Goal: Information Seeking & Learning: Learn about a topic

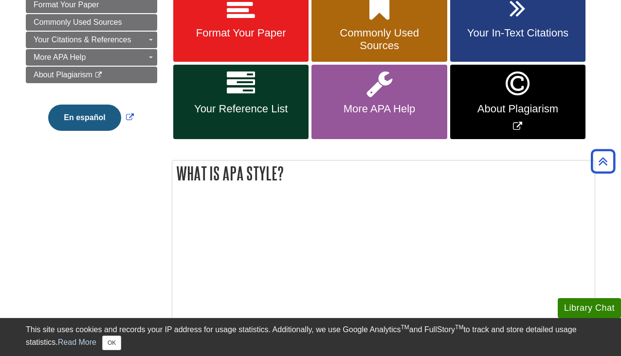
scroll to position [97, 0]
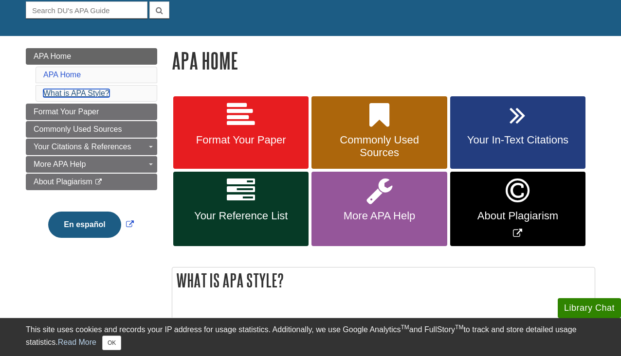
click at [91, 95] on link "What is APA Style?" at bounding box center [76, 93] width 66 height 8
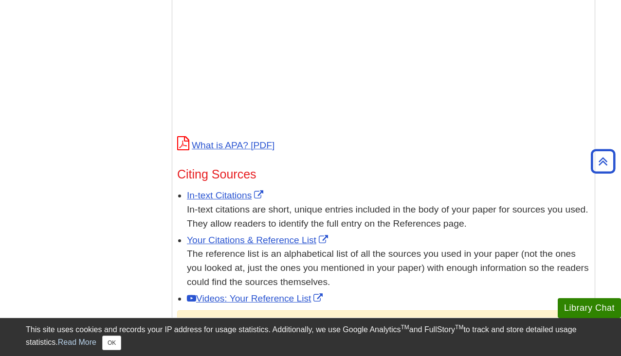
scroll to position [461, 0]
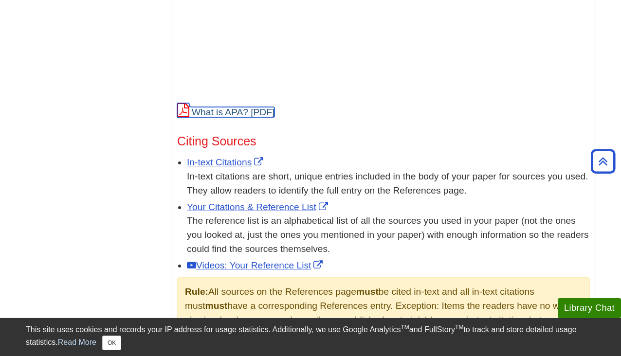
click at [230, 112] on link "What is APA?" at bounding box center [225, 112] width 97 height 10
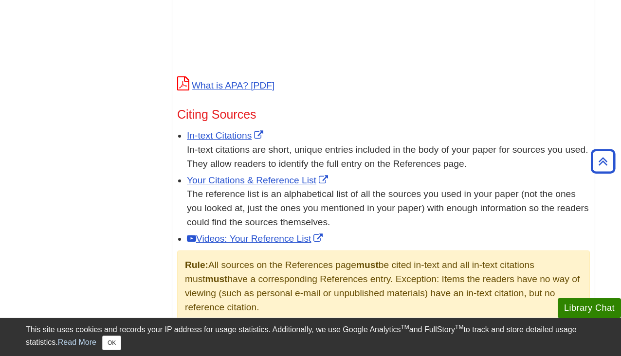
scroll to position [510, 0]
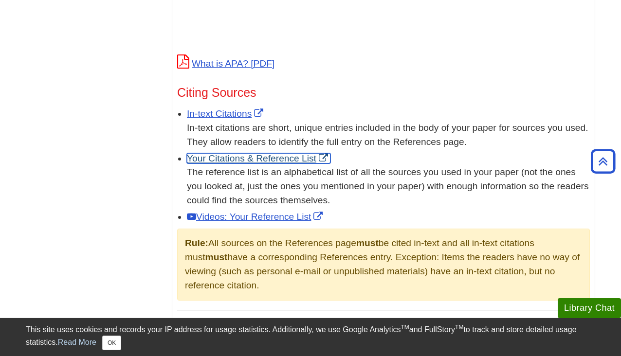
click at [275, 156] on link "Your Citations & Reference List" at bounding box center [259, 158] width 144 height 10
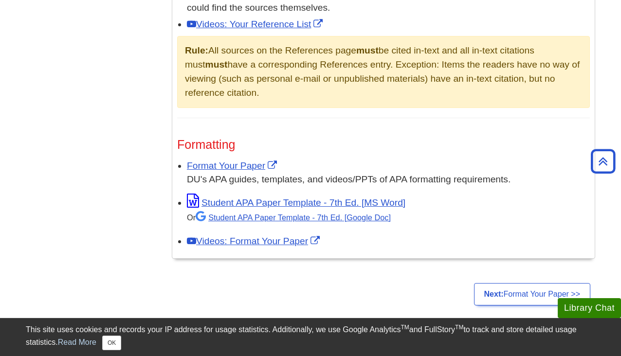
scroll to position [705, 0]
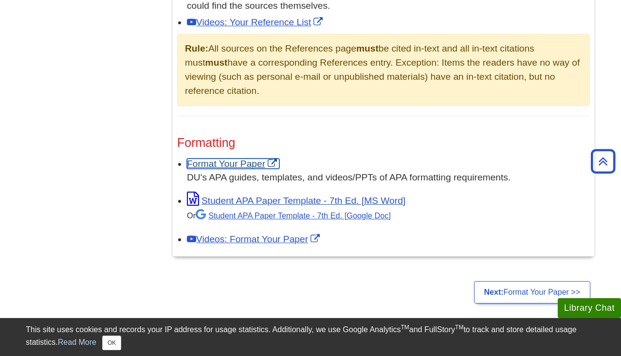
click at [239, 163] on link "Format Your Paper" at bounding box center [233, 164] width 92 height 10
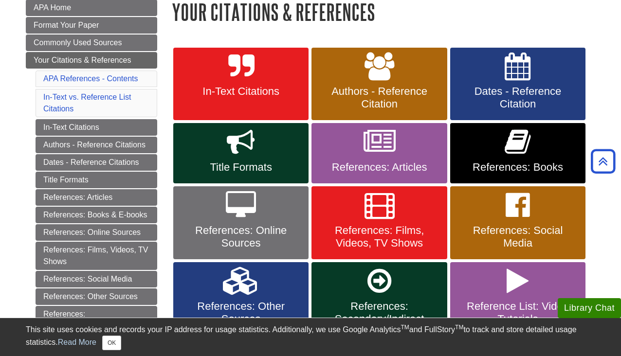
scroll to position [195, 0]
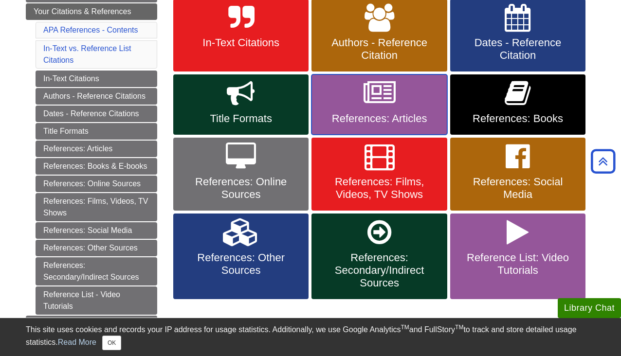
click at [382, 119] on span "References: Articles" at bounding box center [379, 118] width 121 height 13
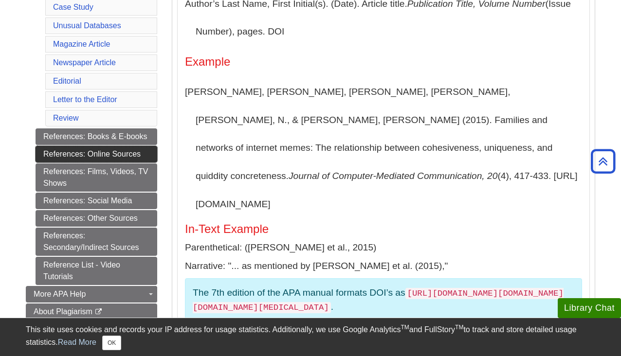
scroll to position [341, 0]
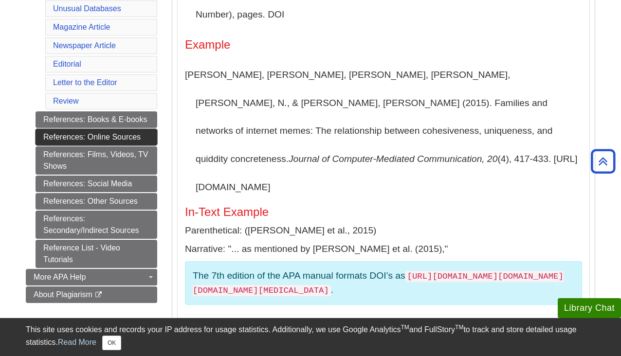
click at [105, 129] on link "References: Online Sources" at bounding box center [97, 137] width 122 height 17
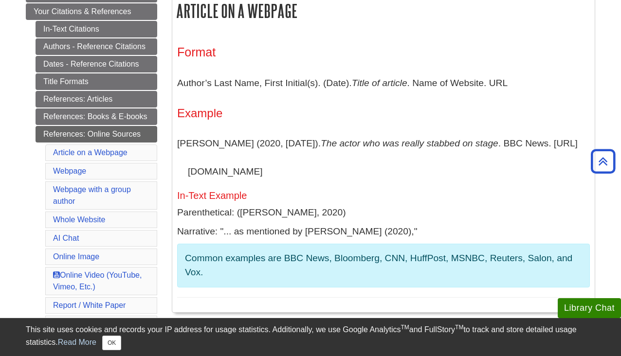
scroll to position [146, 0]
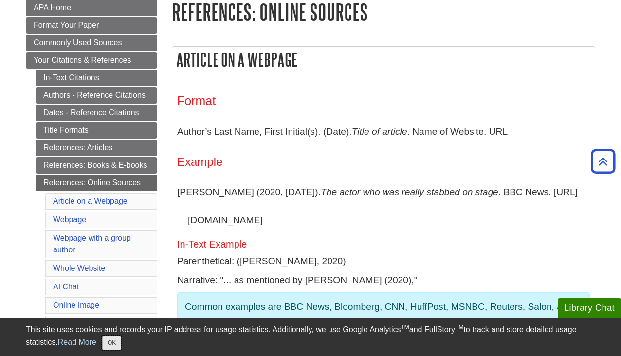
click at [118, 342] on button "OK" at bounding box center [111, 343] width 19 height 15
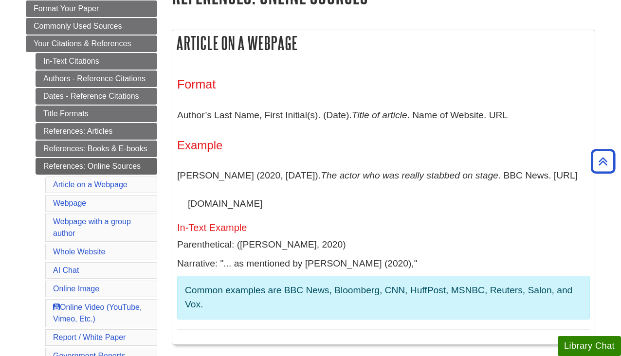
scroll to position [140, 0]
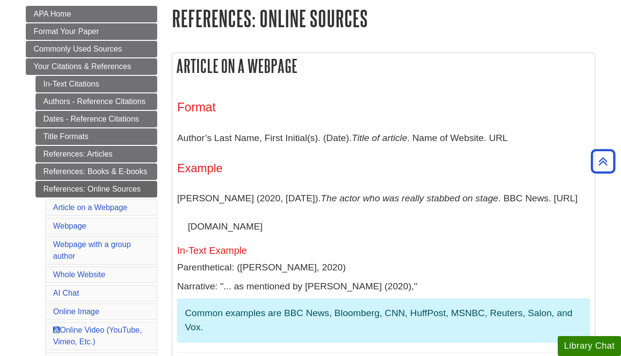
click at [511, 110] on h3 "Format" at bounding box center [383, 107] width 413 height 14
click at [553, 146] on p "Author’s Last Name, First Initial(s). (Date). Title of article . Name of Websit…" at bounding box center [383, 138] width 413 height 28
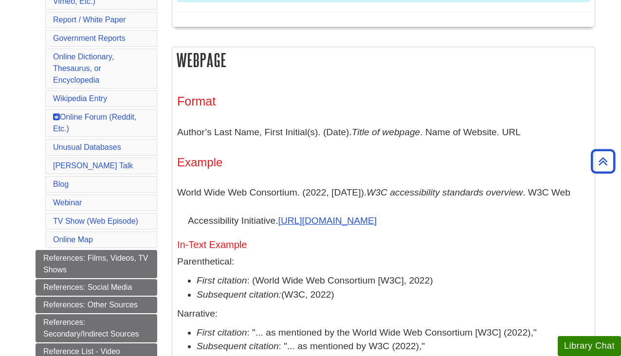
scroll to position [529, 0]
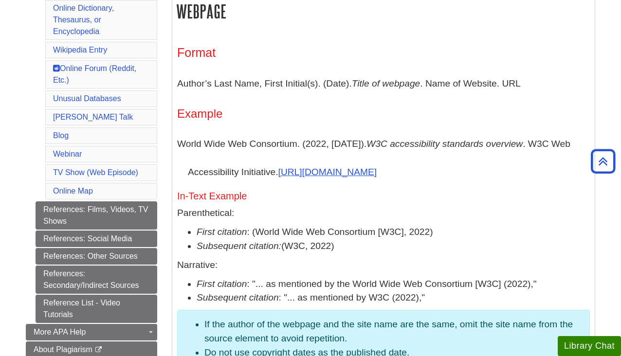
click at [545, 233] on li "First citation : (World Wide Web Consortium [W3C], 2022)" at bounding box center [393, 232] width 393 height 14
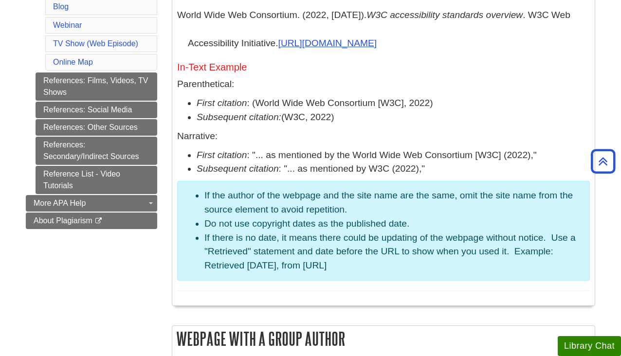
scroll to position [675, 0]
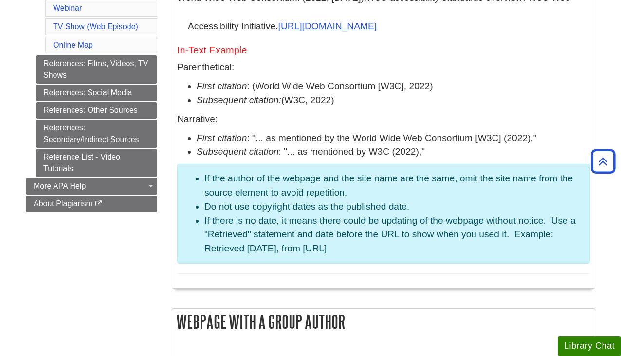
click at [502, 112] on p "Narrative:" at bounding box center [383, 119] width 413 height 14
click at [520, 73] on p "Parenthetical:" at bounding box center [383, 67] width 413 height 14
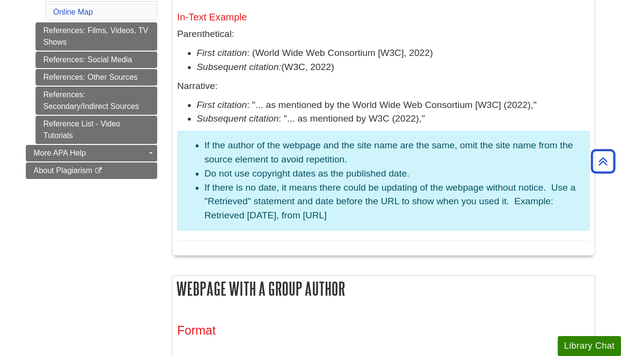
scroll to position [724, 0]
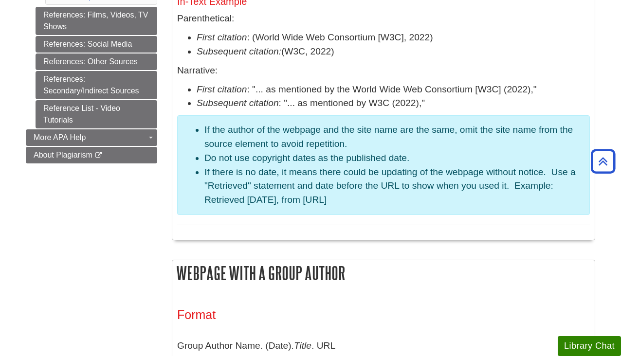
click at [541, 221] on div "Format Author’s Last Name, First Initial(s). (Date). Title of webpage . Name of…" at bounding box center [383, 38] width 413 height 374
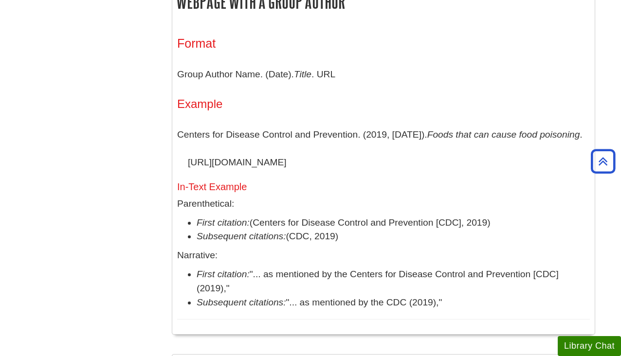
scroll to position [984, 0]
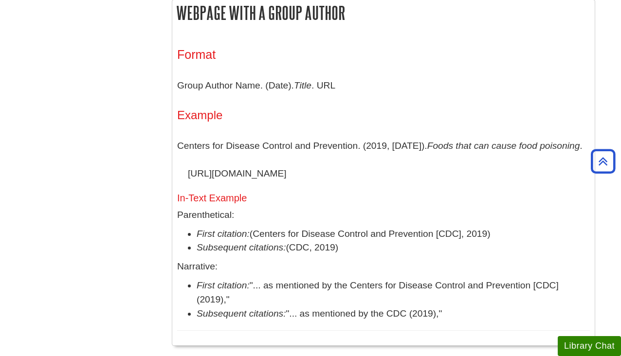
click at [535, 232] on li "First citation: (Centers for Disease Control and Prevention [CDC], 2019)" at bounding box center [393, 234] width 393 height 14
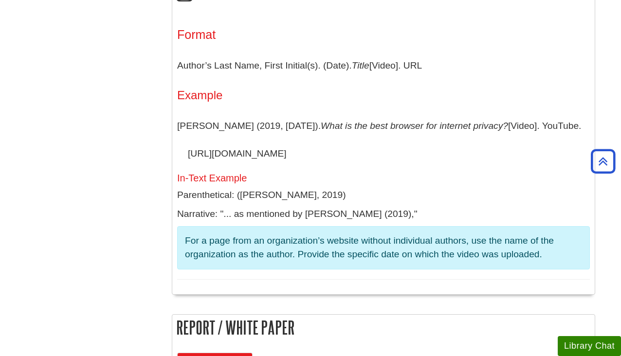
scroll to position [2737, 0]
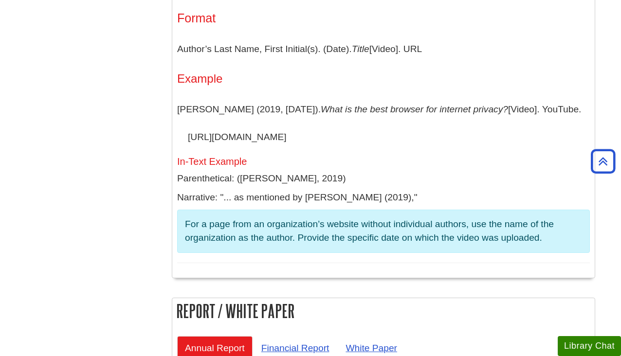
click at [519, 85] on h4 "Example" at bounding box center [383, 79] width 413 height 13
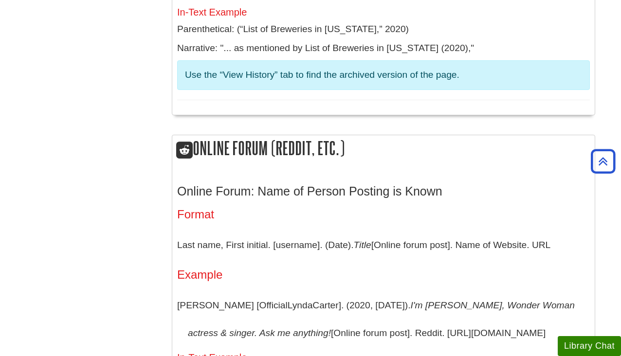
scroll to position [4732, 0]
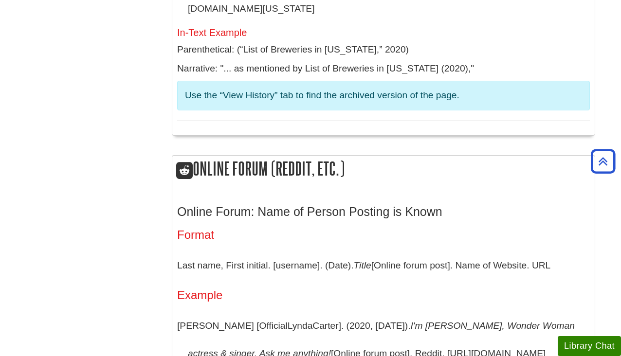
click at [533, 109] on div "Format Title. (Date). In Wikipedia . Retrieval date from URL Example List of Br…" at bounding box center [383, 1] width 413 height 239
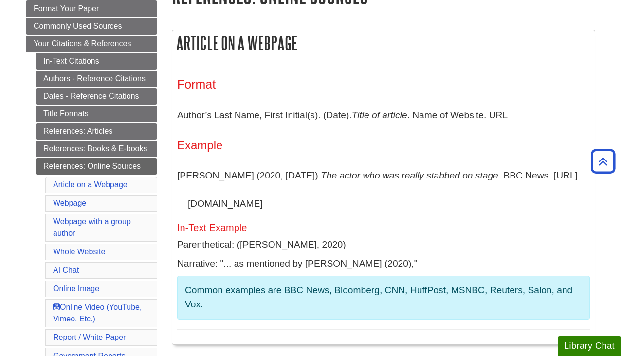
scroll to position [146, 0]
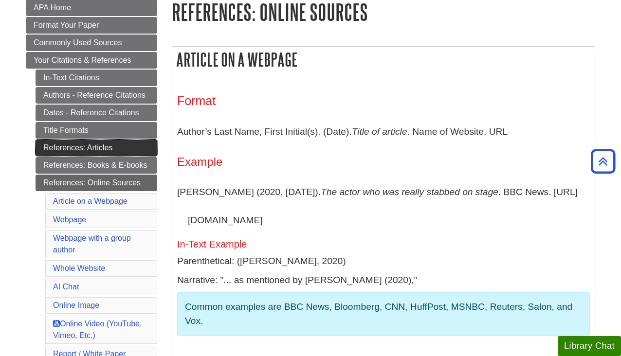
click at [111, 147] on link "References: Articles" at bounding box center [97, 148] width 122 height 17
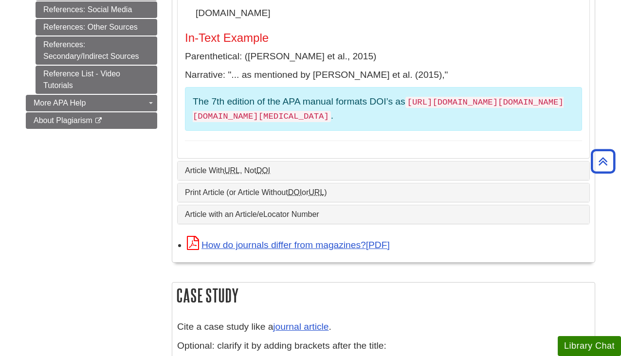
scroll to position [535, 0]
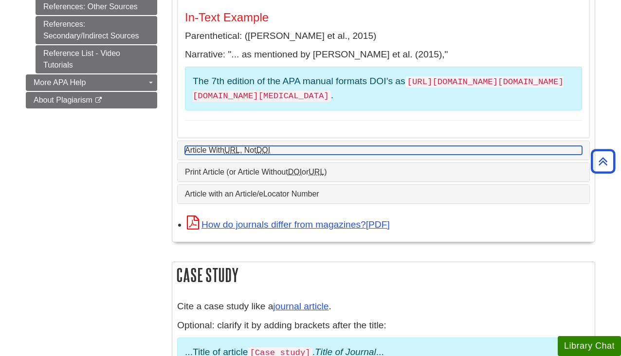
click at [288, 146] on link "Article With URL , Not DOI" at bounding box center [383, 150] width 397 height 9
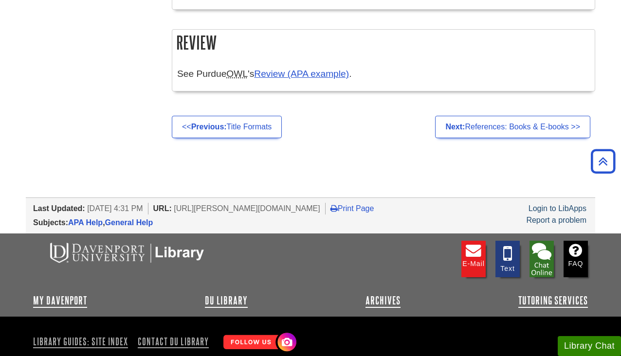
scroll to position [2142, 0]
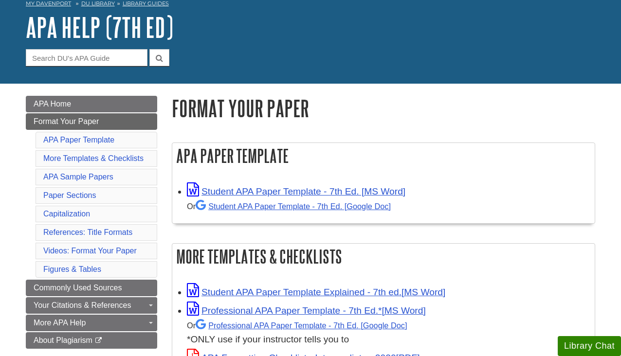
scroll to position [146, 0]
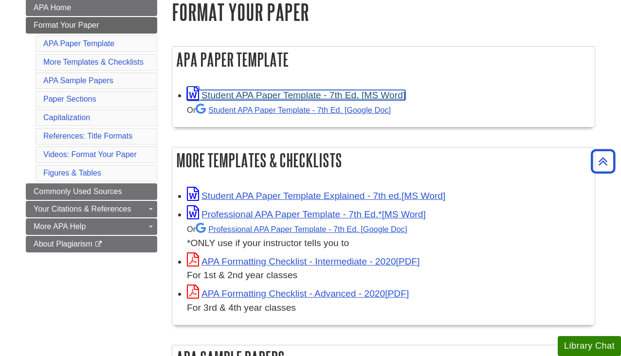
click at [273, 98] on link "Student APA Paper Template - 7th Ed. [MS Word]" at bounding box center [296, 95] width 219 height 10
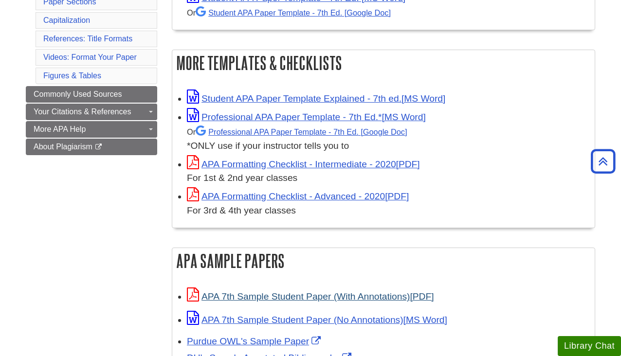
scroll to position [292, 0]
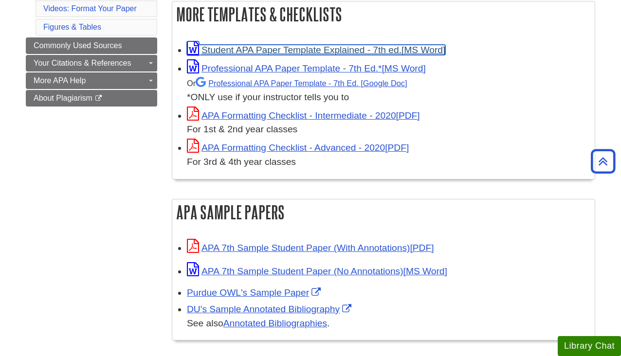
click at [299, 50] on link "Student APA Paper Template Explained - 7th ed." at bounding box center [316, 50] width 258 height 10
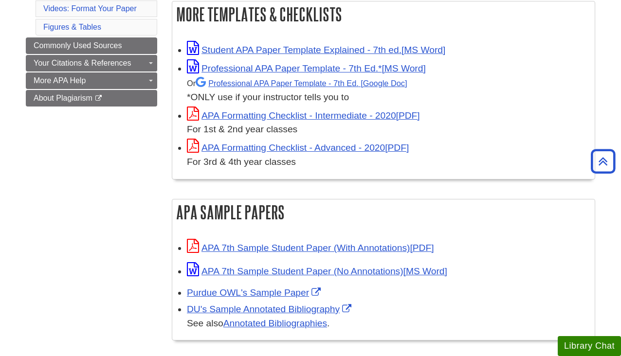
click at [311, 120] on div "APA Formatting Checklist - Intermediate - 2020 For 1st & 2nd year classes" at bounding box center [388, 122] width 403 height 30
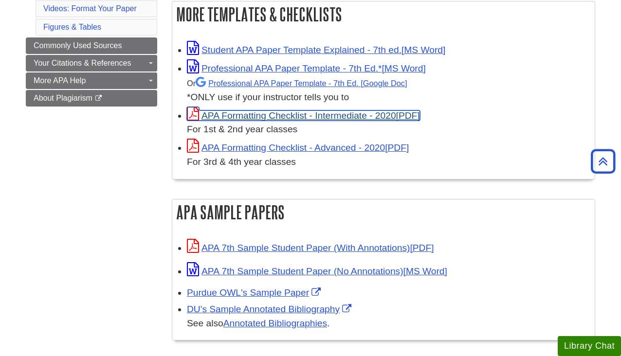
click at [298, 113] on link "APA Formatting Checklist - Intermediate - 2020" at bounding box center [303, 115] width 233 height 10
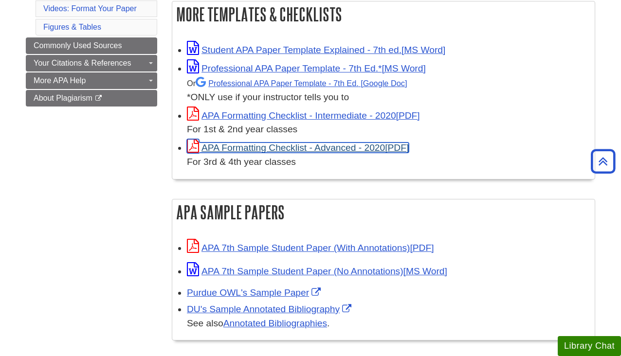
click at [319, 147] on link "APA Formatting Checklist - Advanced - 2020" at bounding box center [298, 148] width 222 height 10
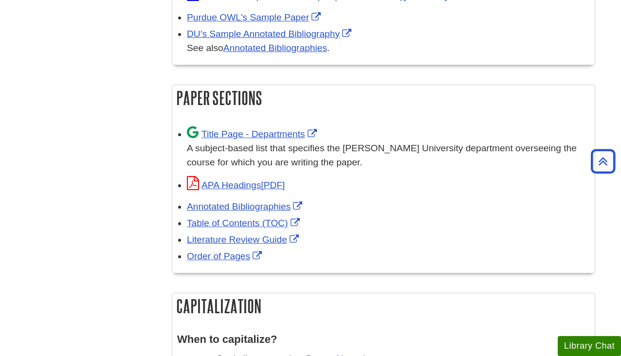
scroll to position [584, 0]
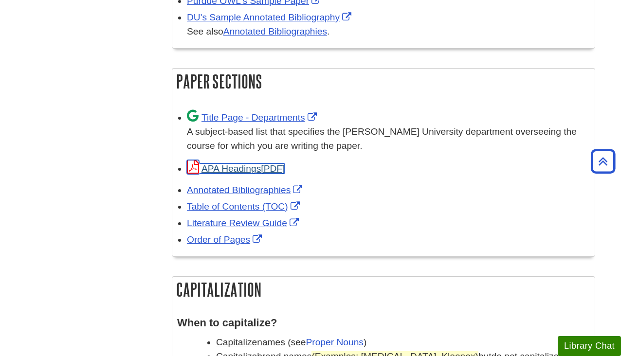
click at [238, 167] on link "APA Headings" at bounding box center [236, 169] width 98 height 10
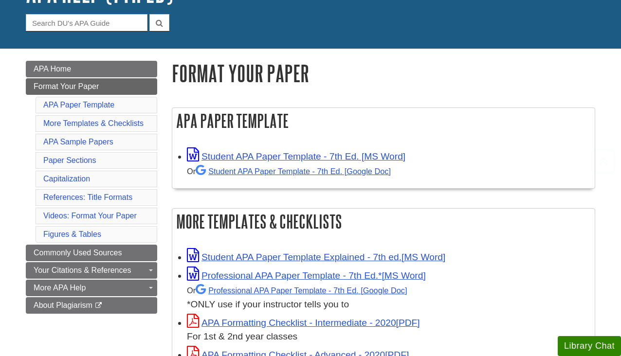
scroll to position [146, 0]
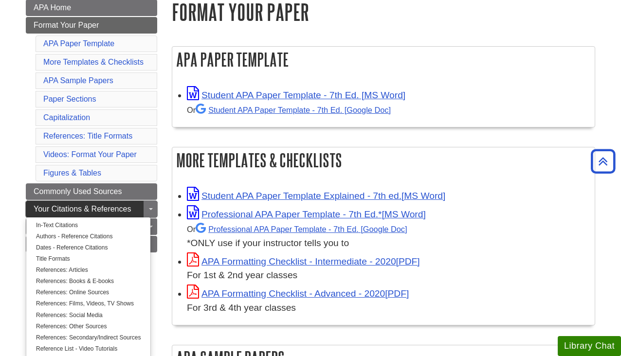
click at [106, 206] on span "Your Citations & References" at bounding box center [82, 209] width 97 height 8
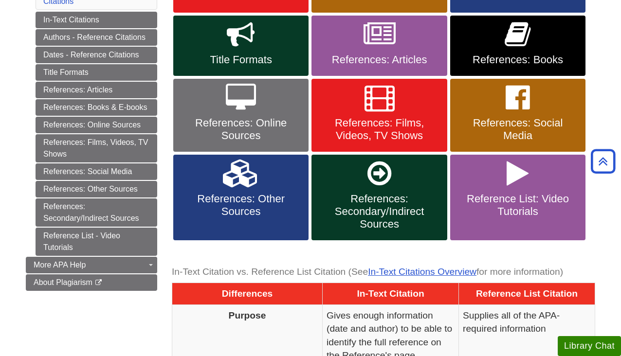
scroll to position [97, 0]
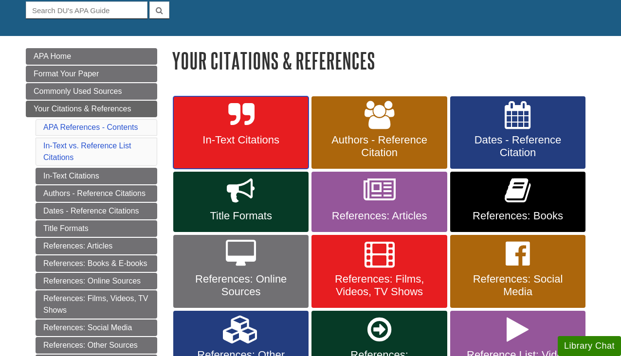
click at [244, 144] on span "In-Text Citations" at bounding box center [241, 140] width 121 height 13
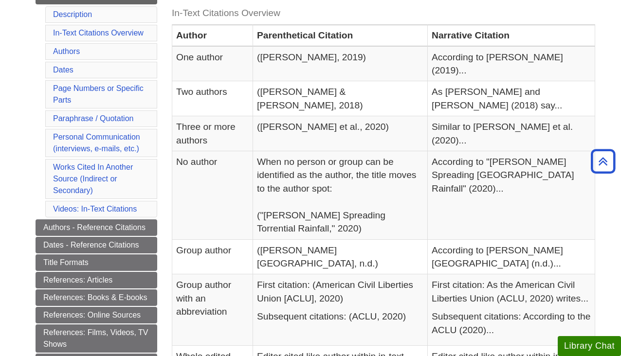
scroll to position [223, 0]
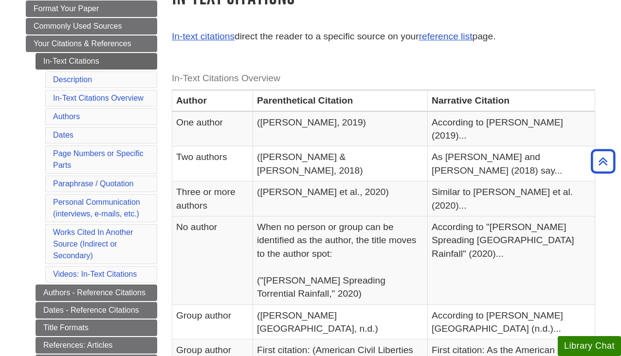
scroll to position [146, 0]
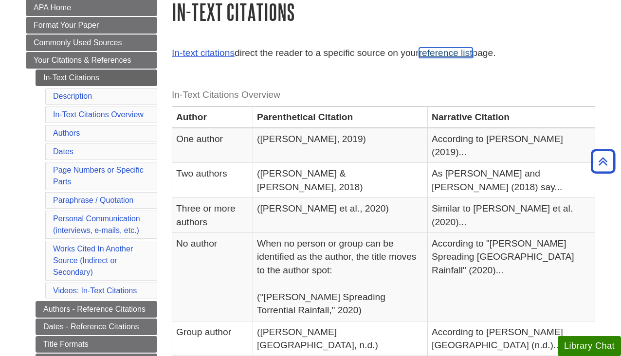
click at [449, 51] on link "reference list" at bounding box center [446, 53] width 54 height 10
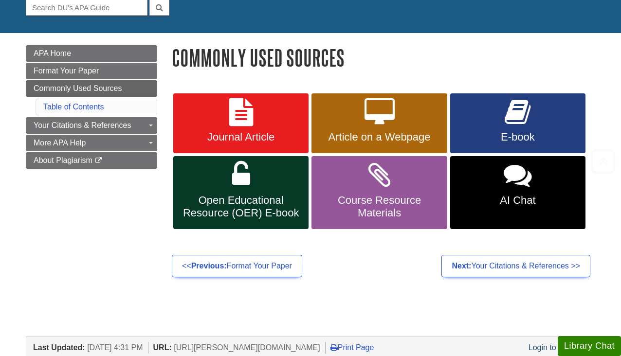
scroll to position [146, 0]
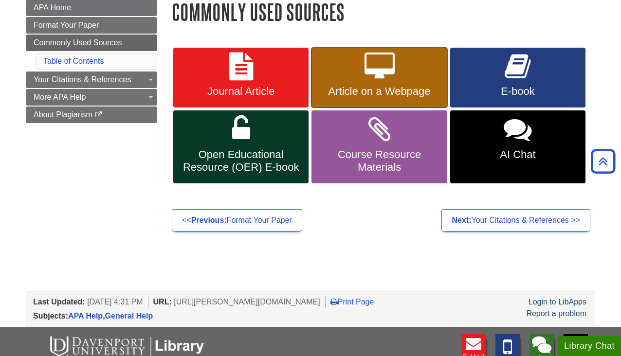
click at [386, 91] on span "Article on a Webpage" at bounding box center [379, 91] width 121 height 13
click at [389, 234] on div "Commonly Used Sources Journal Article Article on a Webpage E-book Open Educatio…" at bounding box center [384, 119] width 438 height 238
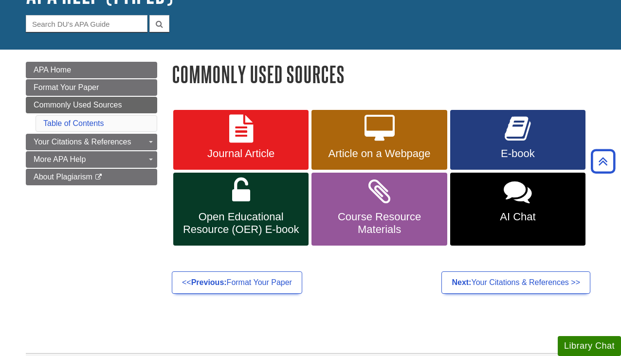
scroll to position [0, 0]
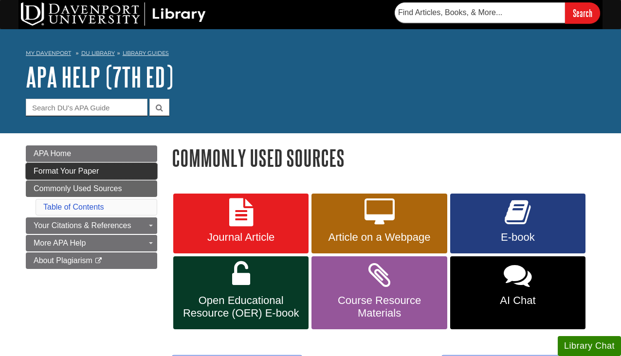
click at [85, 167] on span "Format Your Paper" at bounding box center [66, 171] width 65 height 8
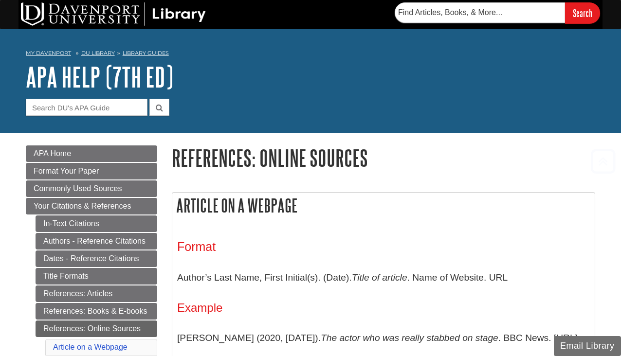
scroll to position [193, 0]
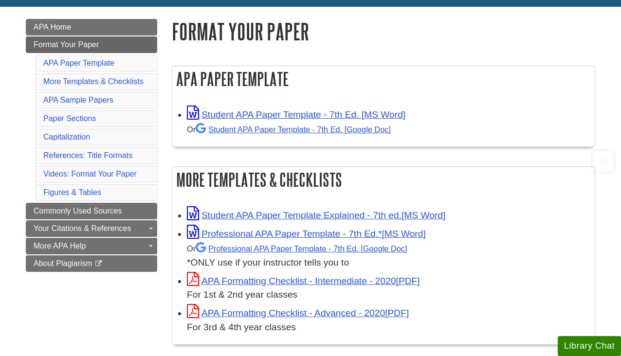
scroll to position [146, 0]
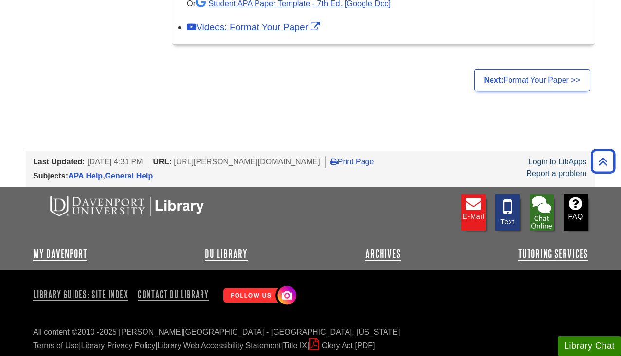
scroll to position [479, 0]
